Goal: Transaction & Acquisition: Purchase product/service

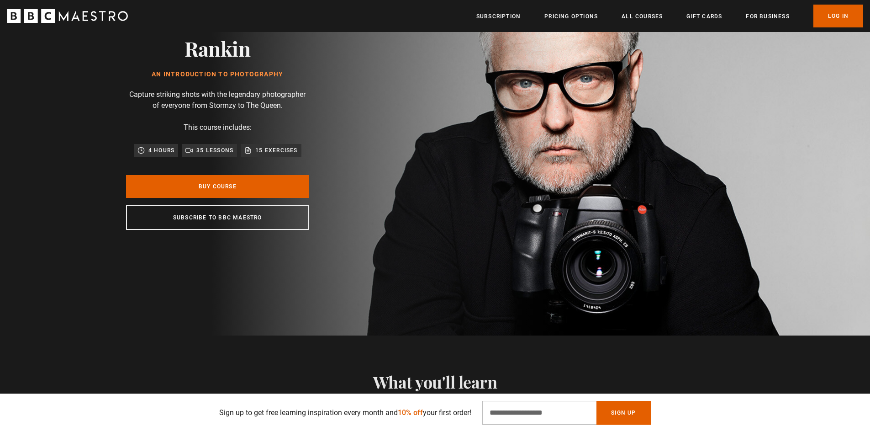
scroll to position [46, 0]
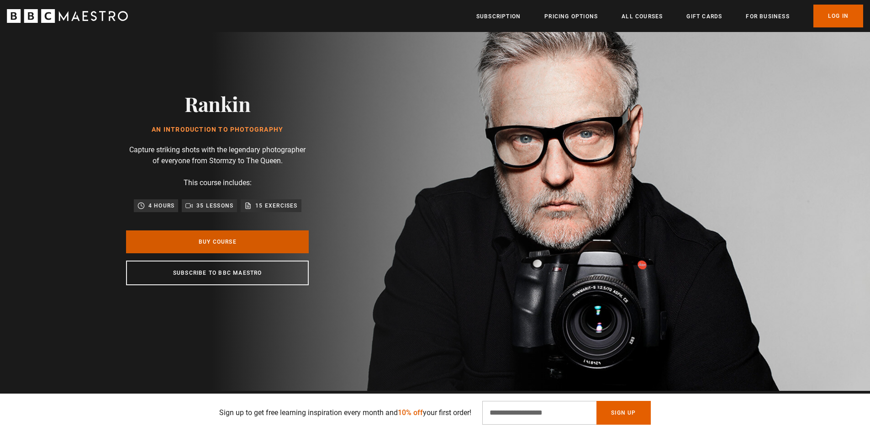
drag, startPoint x: 250, startPoint y: 241, endPoint x: 317, endPoint y: 263, distance: 70.2
click at [250, 241] on link "Buy Course" at bounding box center [217, 241] width 183 height 23
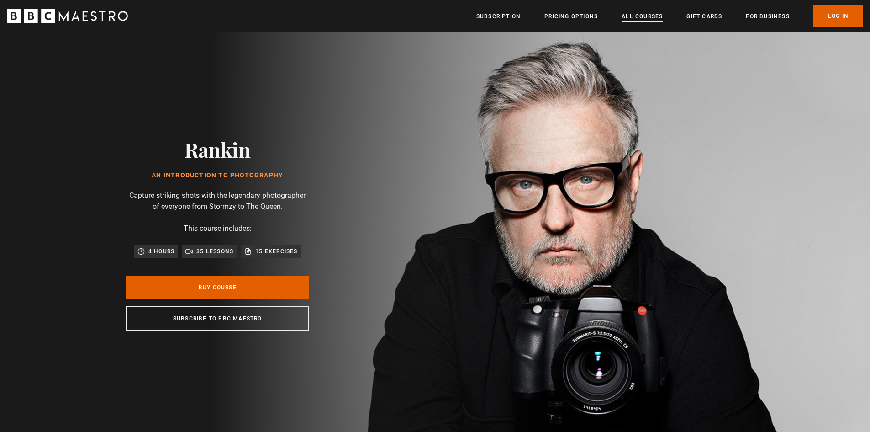
click at [644, 18] on link "All Courses" at bounding box center [642, 16] width 41 height 9
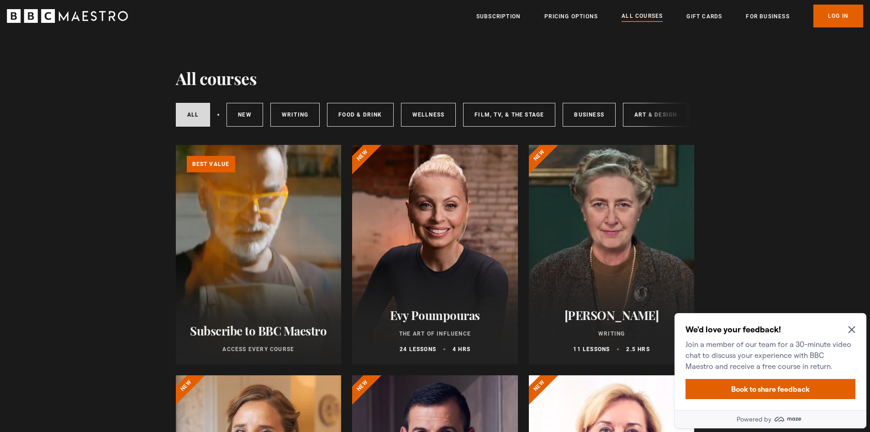
click at [855, 329] on div "We'd love your feedback! Join a member of our team for a 30-minute video chat t…" at bounding box center [771, 361] width 192 height 97
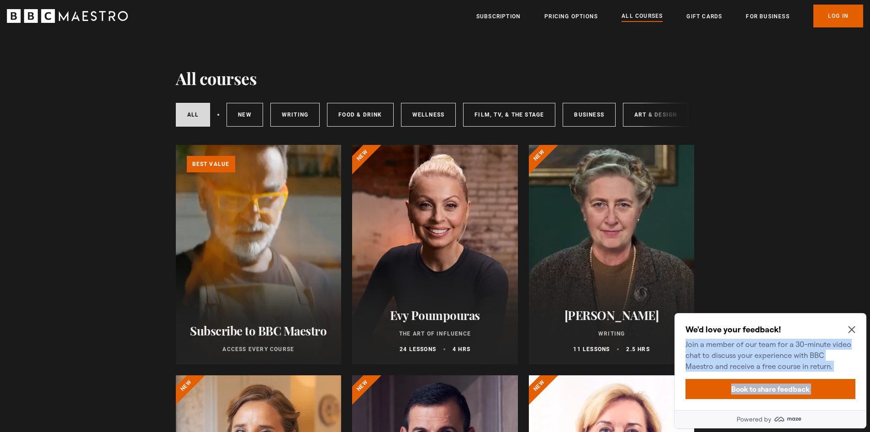
click at [854, 329] on icon "Close Maze Prompt" at bounding box center [851, 329] width 7 height 7
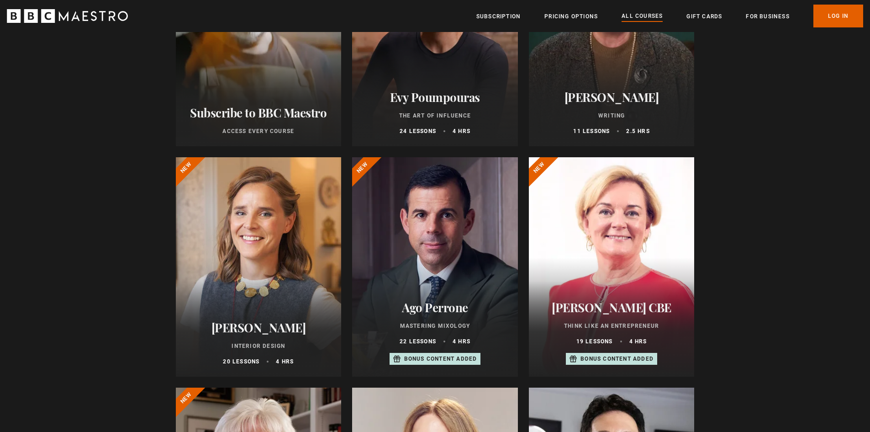
scroll to position [228, 0]
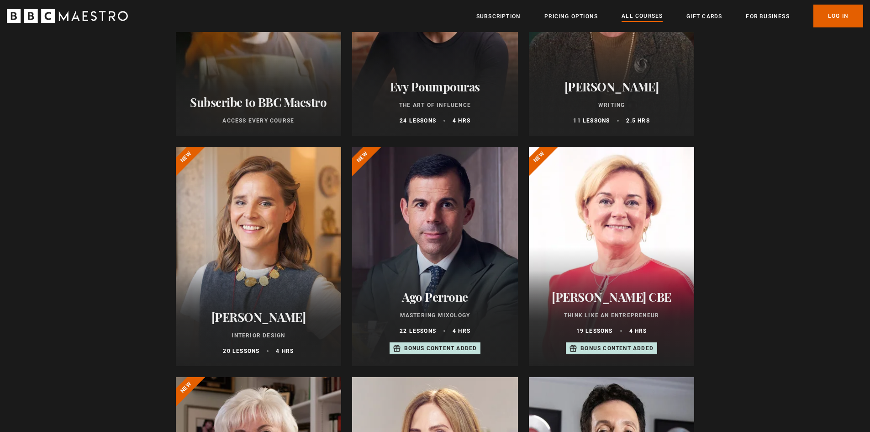
click at [254, 264] on div at bounding box center [259, 256] width 166 height 219
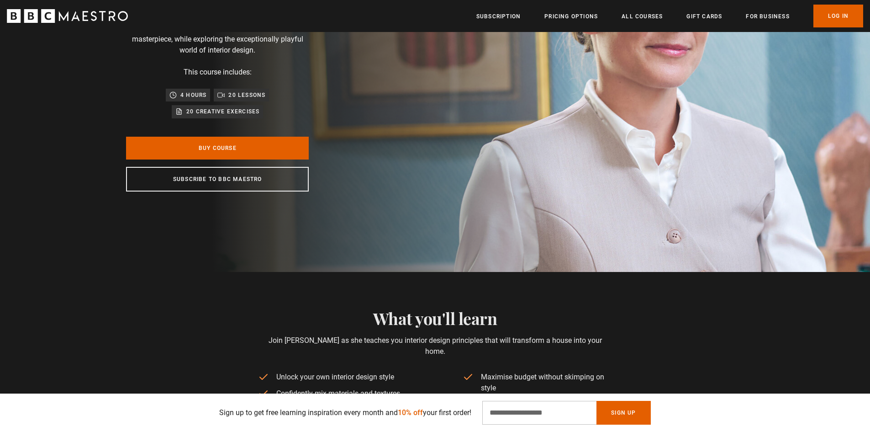
scroll to position [91, 0]
